Goal: Transaction & Acquisition: Purchase product/service

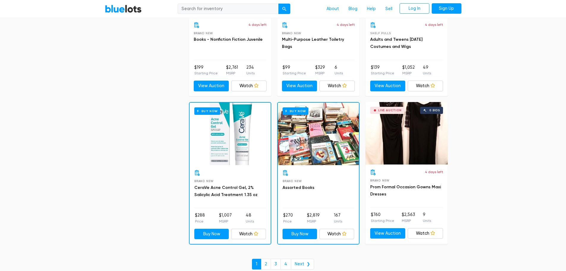
scroll to position [2535, 0]
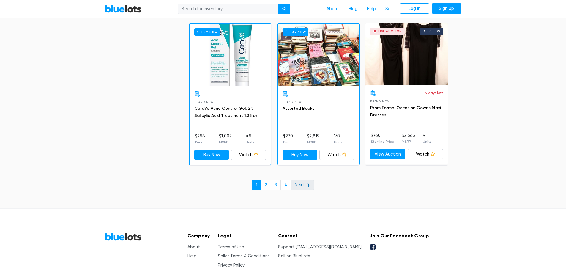
click at [298, 185] on link "Next ❯" at bounding box center [302, 184] width 23 height 11
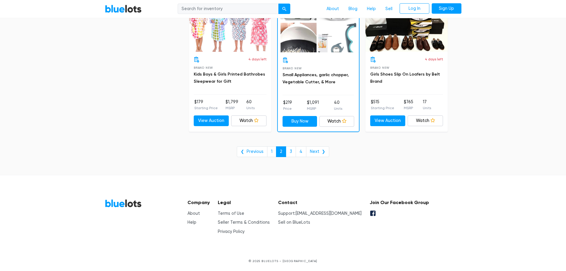
scroll to position [2430, 0]
click at [314, 147] on link "Next ❯" at bounding box center [317, 151] width 23 height 11
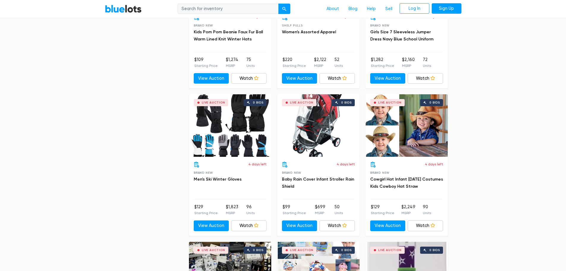
scroll to position [1874, 0]
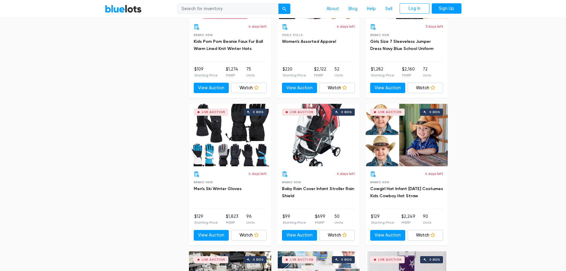
click at [250, 133] on div "Live Auction 0 bids" at bounding box center [230, 135] width 82 height 62
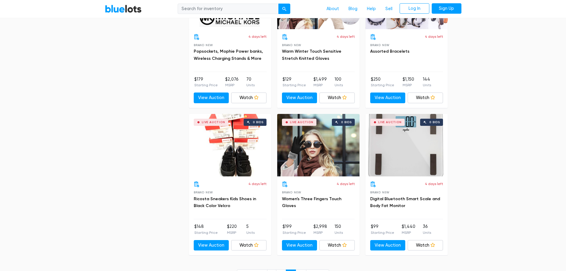
scroll to position [2429, 0]
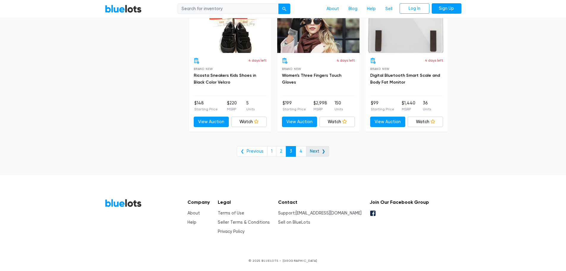
click at [310, 152] on link "Next ❯" at bounding box center [317, 151] width 23 height 11
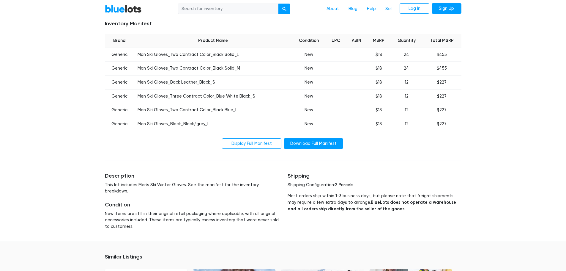
scroll to position [238, 0]
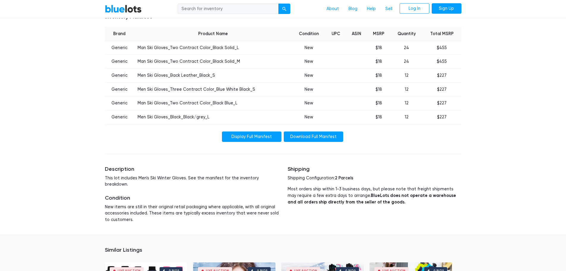
click at [244, 135] on link "Display Full Manifest" at bounding box center [251, 136] width 59 height 11
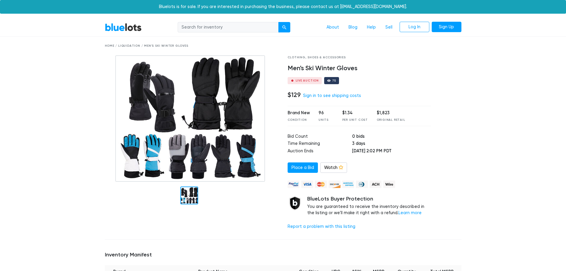
click at [198, 115] on img at bounding box center [190, 118] width 150 height 126
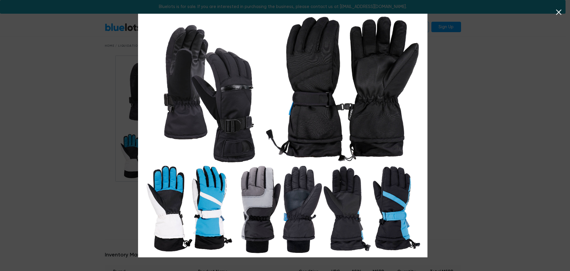
click at [559, 12] on icon at bounding box center [558, 12] width 5 height 5
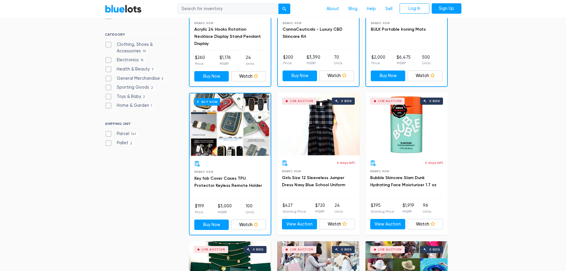
scroll to position [108, 0]
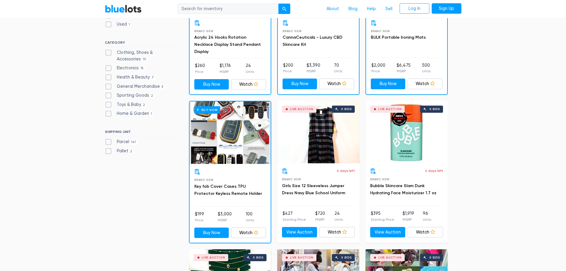
click at [254, 153] on div "Buy Now" at bounding box center [230, 132] width 81 height 62
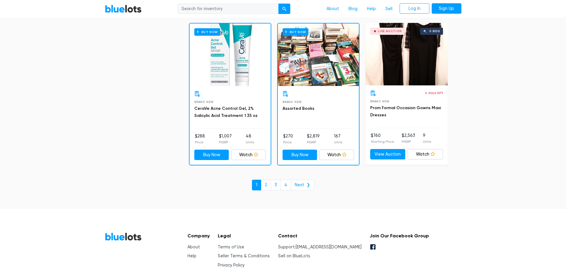
scroll to position [2535, 0]
